Goal: Book appointment/travel/reservation

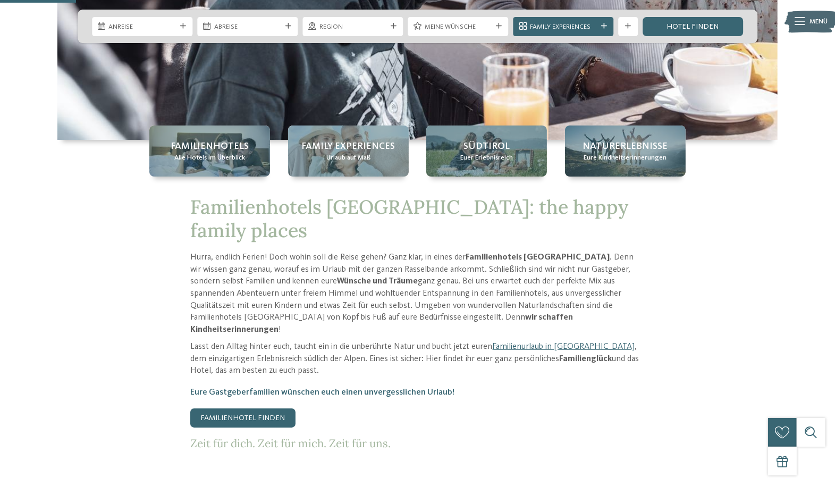
scroll to position [266, 0]
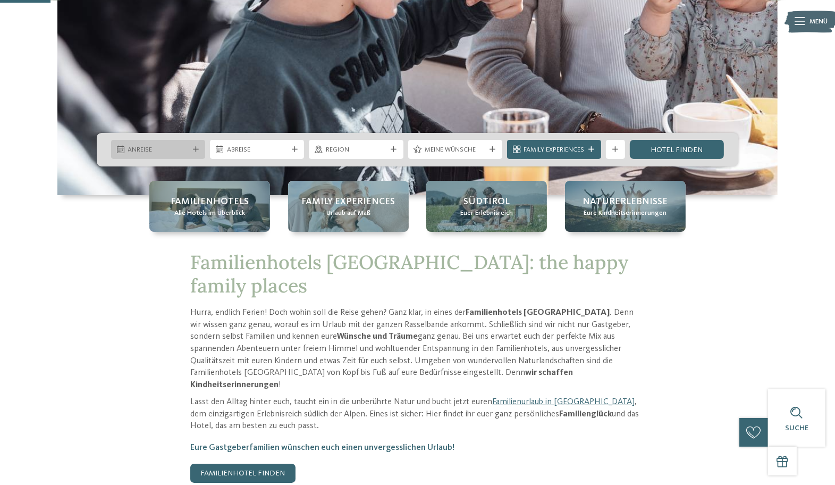
click at [168, 149] on span "Anreise" at bounding box center [158, 150] width 61 height 10
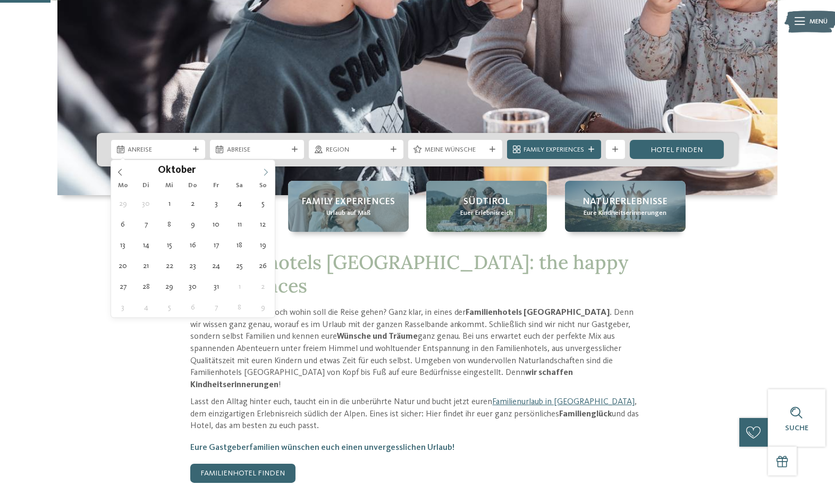
click at [265, 170] on icon at bounding box center [265, 171] width 7 height 7
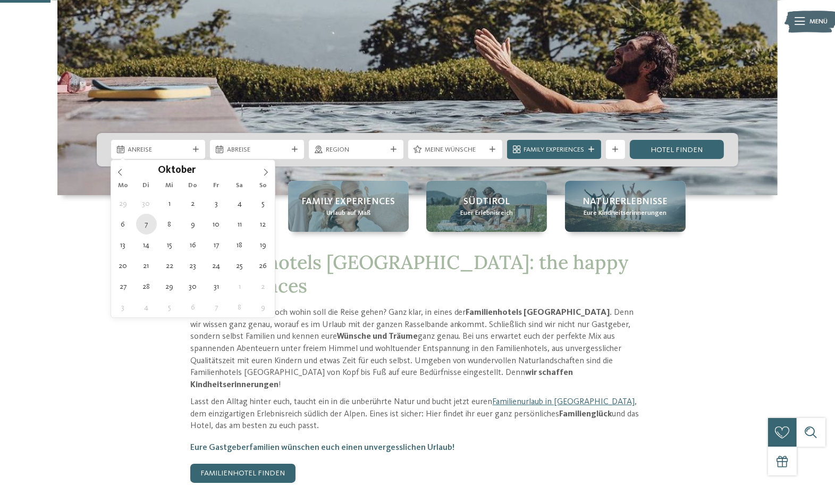
type div "[DATE]"
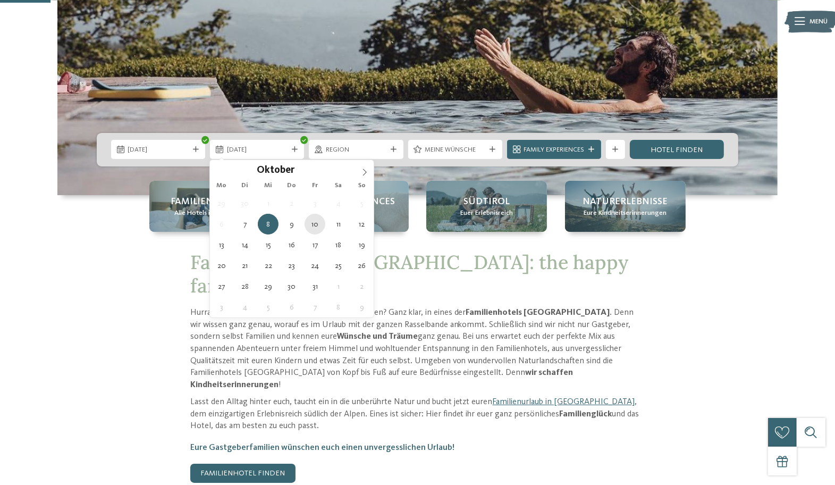
type div "[DATE]"
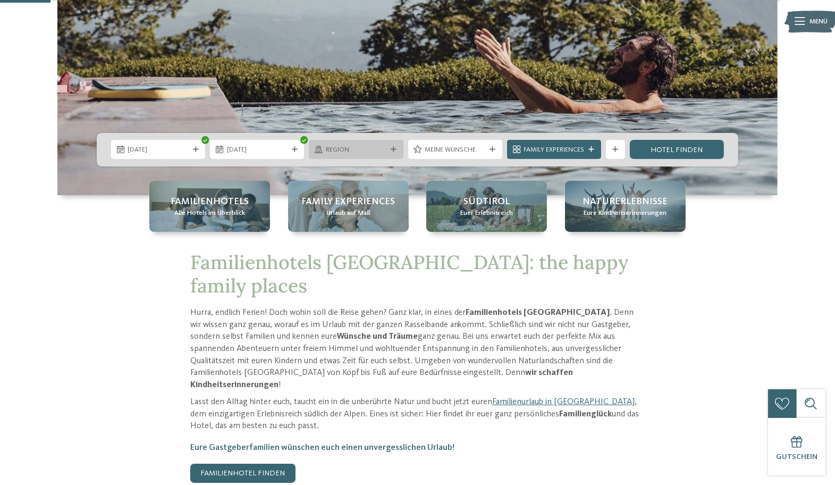
click at [367, 151] on span "Region" at bounding box center [356, 150] width 61 height 10
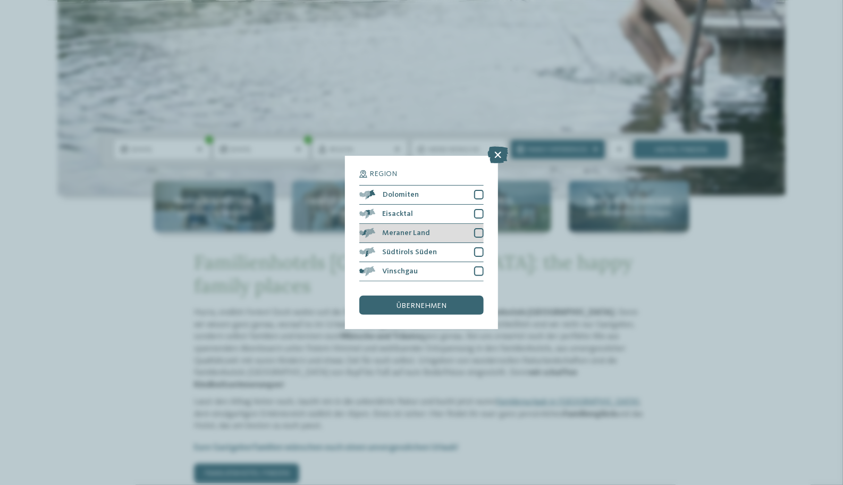
click at [478, 233] on div at bounding box center [479, 233] width 10 height 10
click at [476, 188] on div "Dolomiten" at bounding box center [421, 194] width 124 height 19
click at [476, 213] on div at bounding box center [479, 214] width 10 height 10
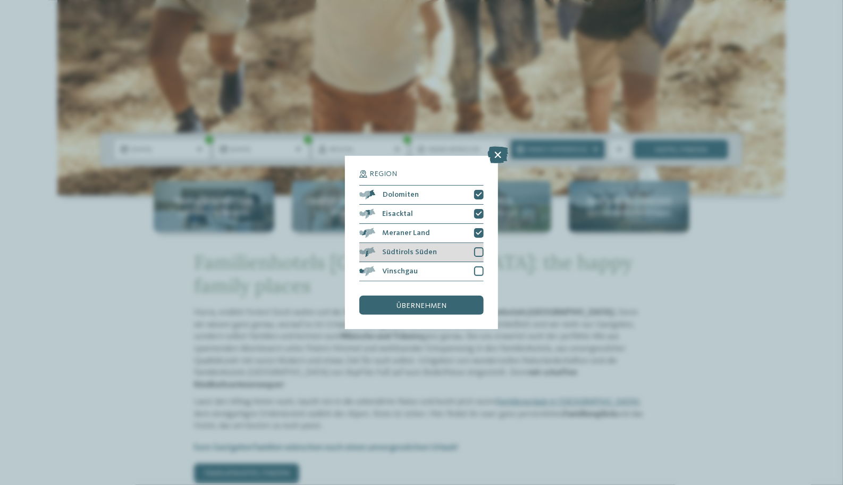
click at [483, 249] on div at bounding box center [479, 252] width 10 height 10
click at [478, 268] on div at bounding box center [479, 271] width 10 height 10
click at [458, 293] on div "Region Dolomiten [GEOGRAPHIC_DATA]" at bounding box center [421, 242] width 124 height 145
click at [453, 306] on div "übernehmen" at bounding box center [421, 304] width 124 height 19
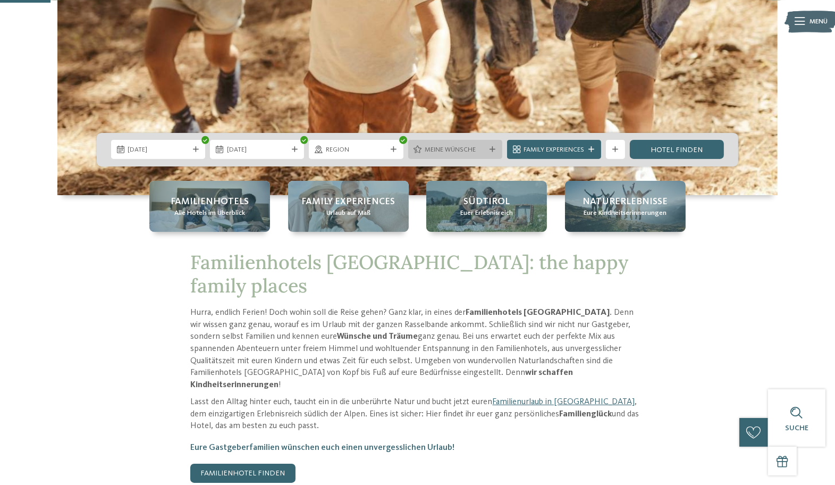
click at [430, 156] on div "Meine Wünsche" at bounding box center [455, 149] width 94 height 19
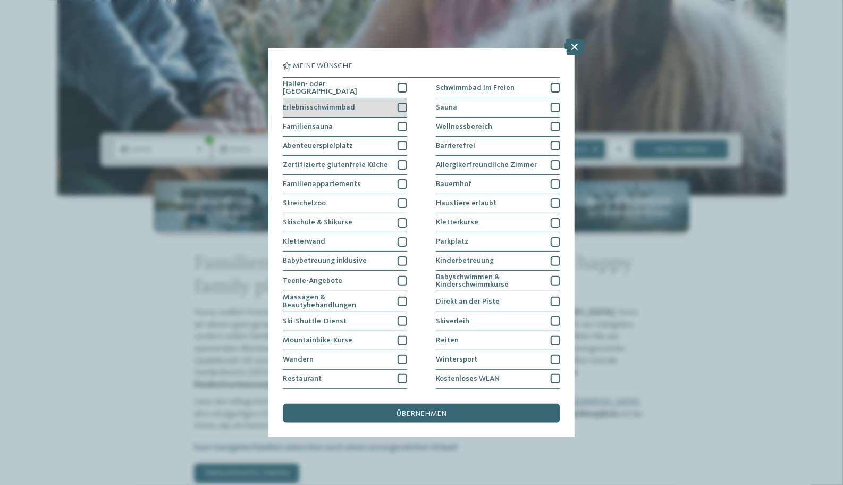
click at [397, 107] on div at bounding box center [402, 108] width 10 height 10
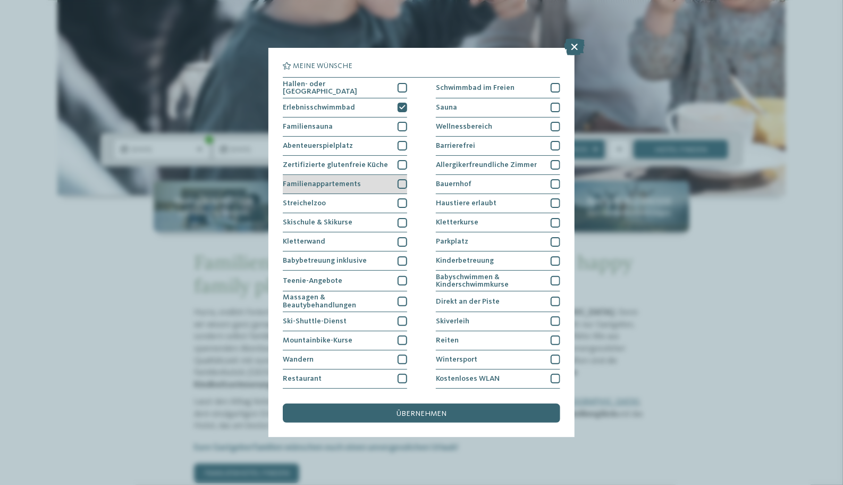
click at [397, 181] on div at bounding box center [402, 184] width 10 height 10
click at [421, 417] on div "übernehmen" at bounding box center [421, 412] width 277 height 19
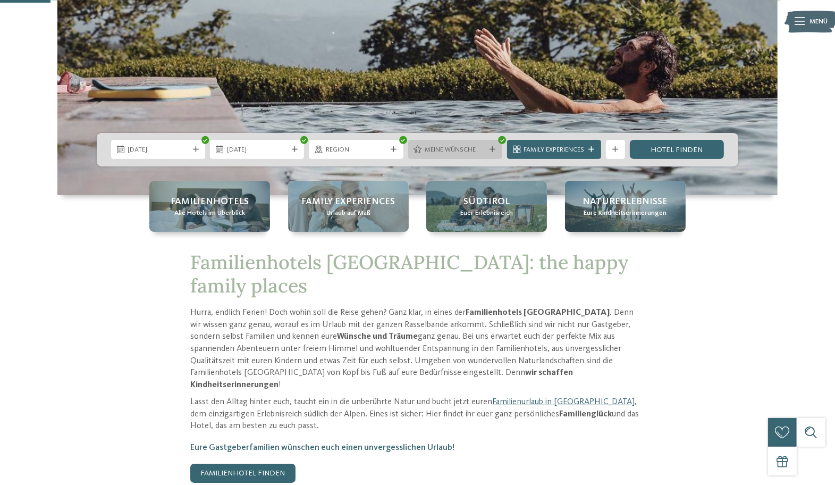
click at [491, 147] on icon at bounding box center [492, 150] width 6 height 6
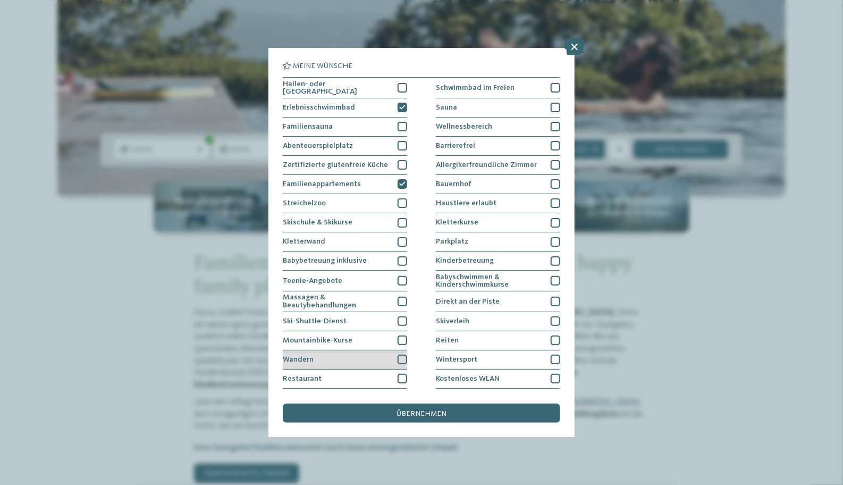
click at [403, 355] on div at bounding box center [402, 359] width 10 height 10
click at [402, 417] on div "übernehmen" at bounding box center [421, 412] width 277 height 19
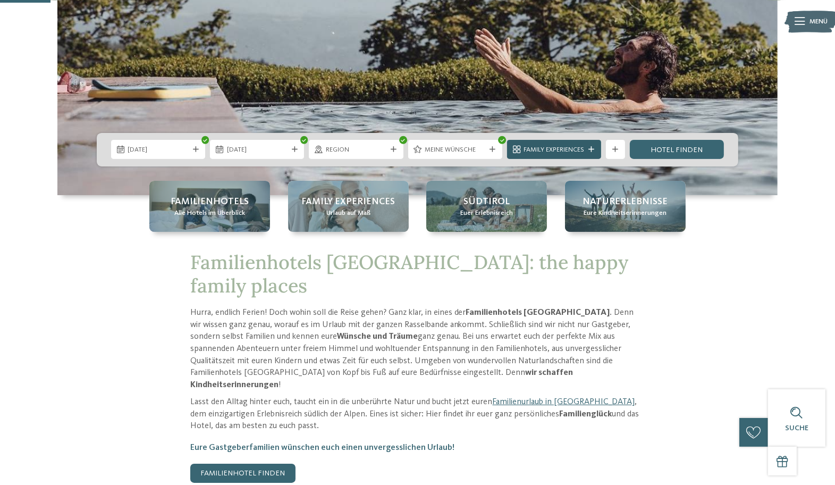
click at [567, 147] on span "Family Experiences" at bounding box center [553, 150] width 61 height 10
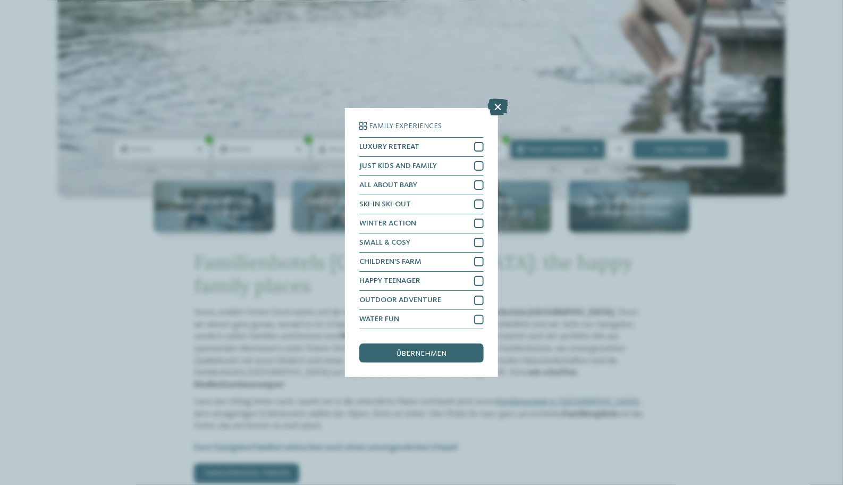
click at [499, 107] on icon at bounding box center [498, 106] width 21 height 17
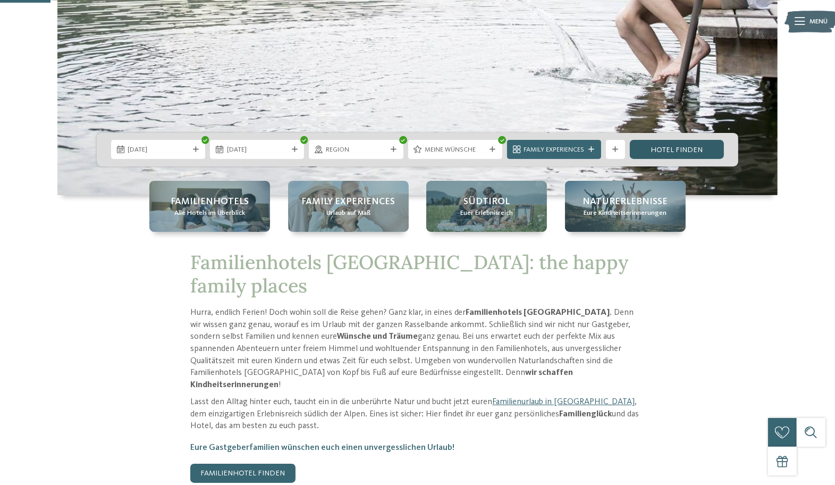
click at [674, 148] on link "Hotel finden" at bounding box center [677, 149] width 94 height 19
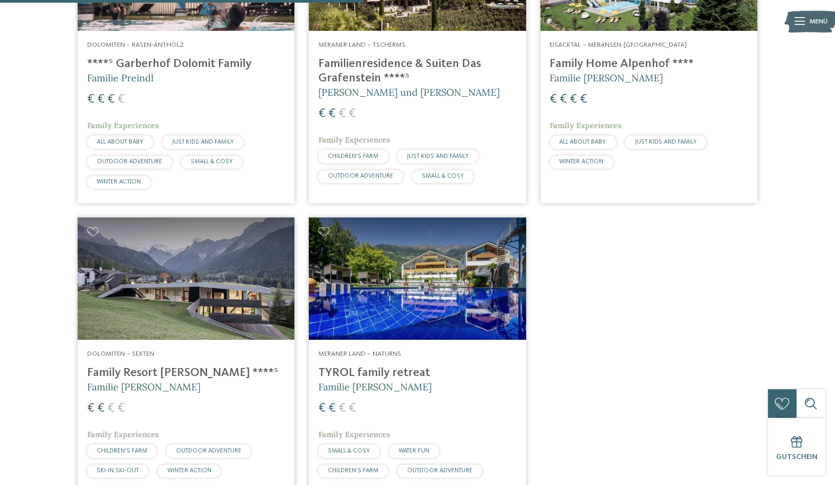
scroll to position [491, 0]
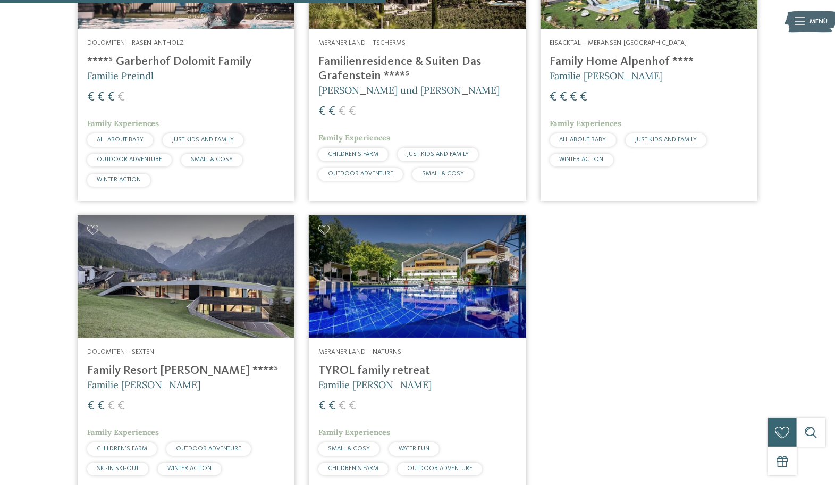
click at [373, 264] on img at bounding box center [417, 276] width 217 height 122
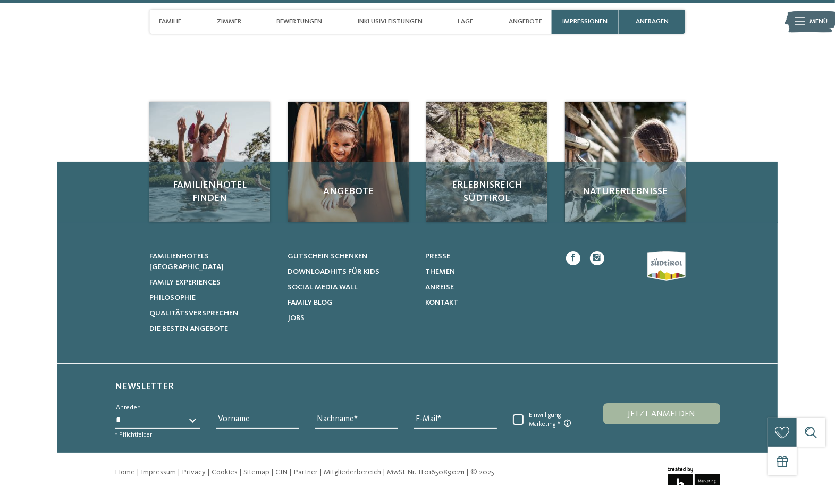
scroll to position [3152, 0]
